Goal: Check status: Check status

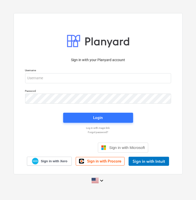
click at [142, 57] on div "Sign in with your Planyard account" at bounding box center [98, 59] width 152 height 11
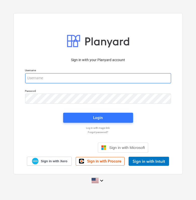
click at [120, 81] on input "email" at bounding box center [98, 78] width 146 height 10
paste input "[PERSON_NAME][EMAIL_ADDRESS][DOMAIN_NAME]"
type input "[PERSON_NAME][EMAIL_ADDRESS][DOMAIN_NAME]"
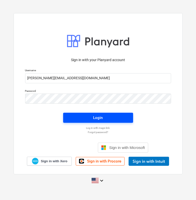
click at [105, 118] on span "Login" at bounding box center [98, 117] width 58 height 7
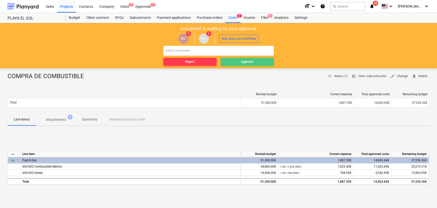
click at [237, 62] on span "Approve" at bounding box center [247, 62] width 49 height 6
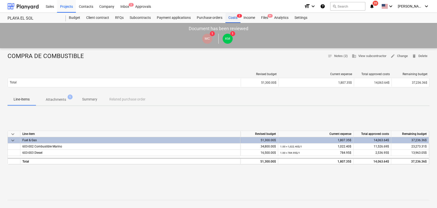
click at [238, 21] on div "Costs 3" at bounding box center [233, 18] width 15 height 10
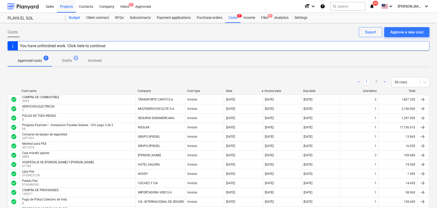
click at [73, 19] on div "Budget" at bounding box center [74, 18] width 17 height 10
